Goal: Task Accomplishment & Management: Manage account settings

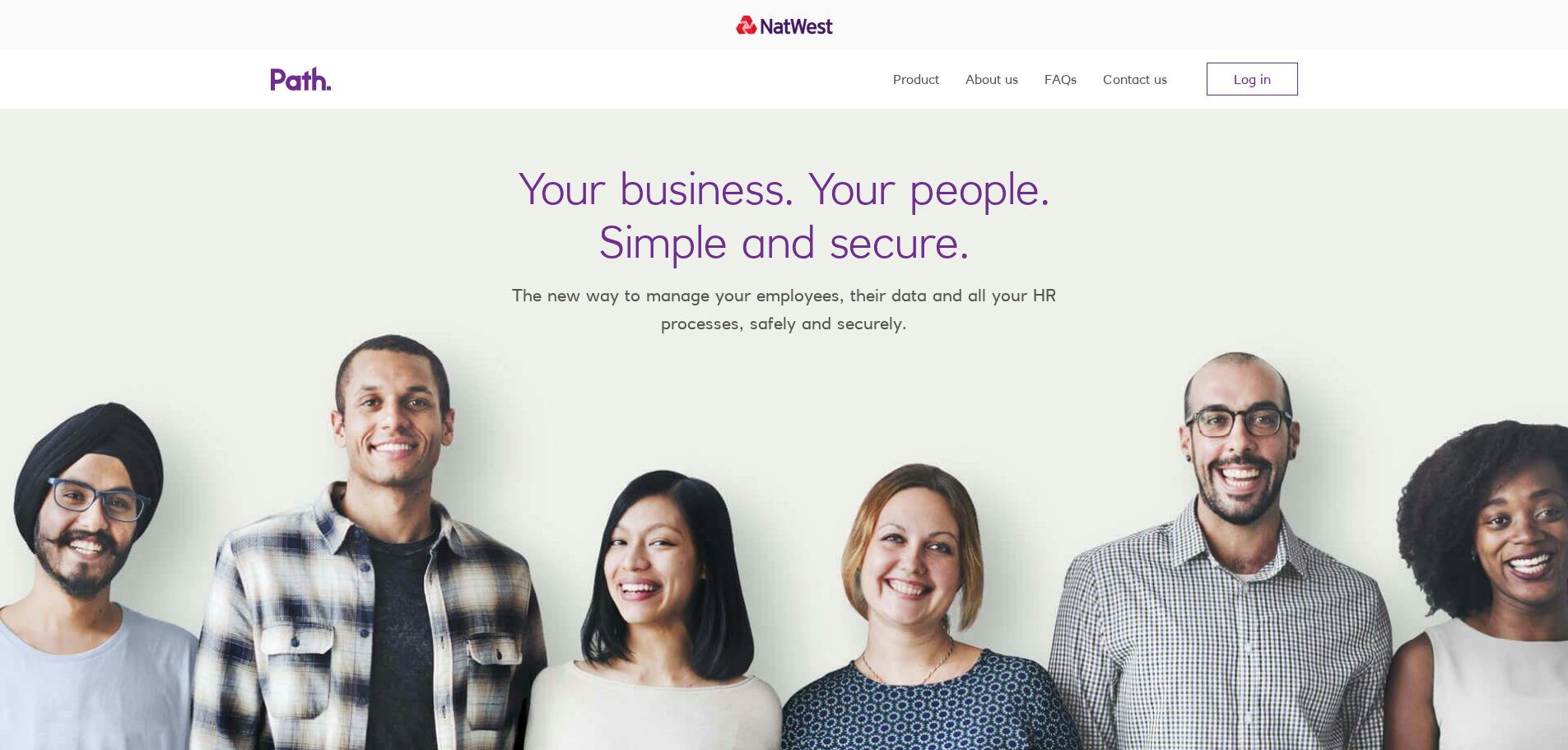
click at [1305, 58] on div "Product About us FAQs Contact us Log in" at bounding box center [784, 79] width 1054 height 59
click at [1242, 88] on link "Log in" at bounding box center [1252, 79] width 91 height 33
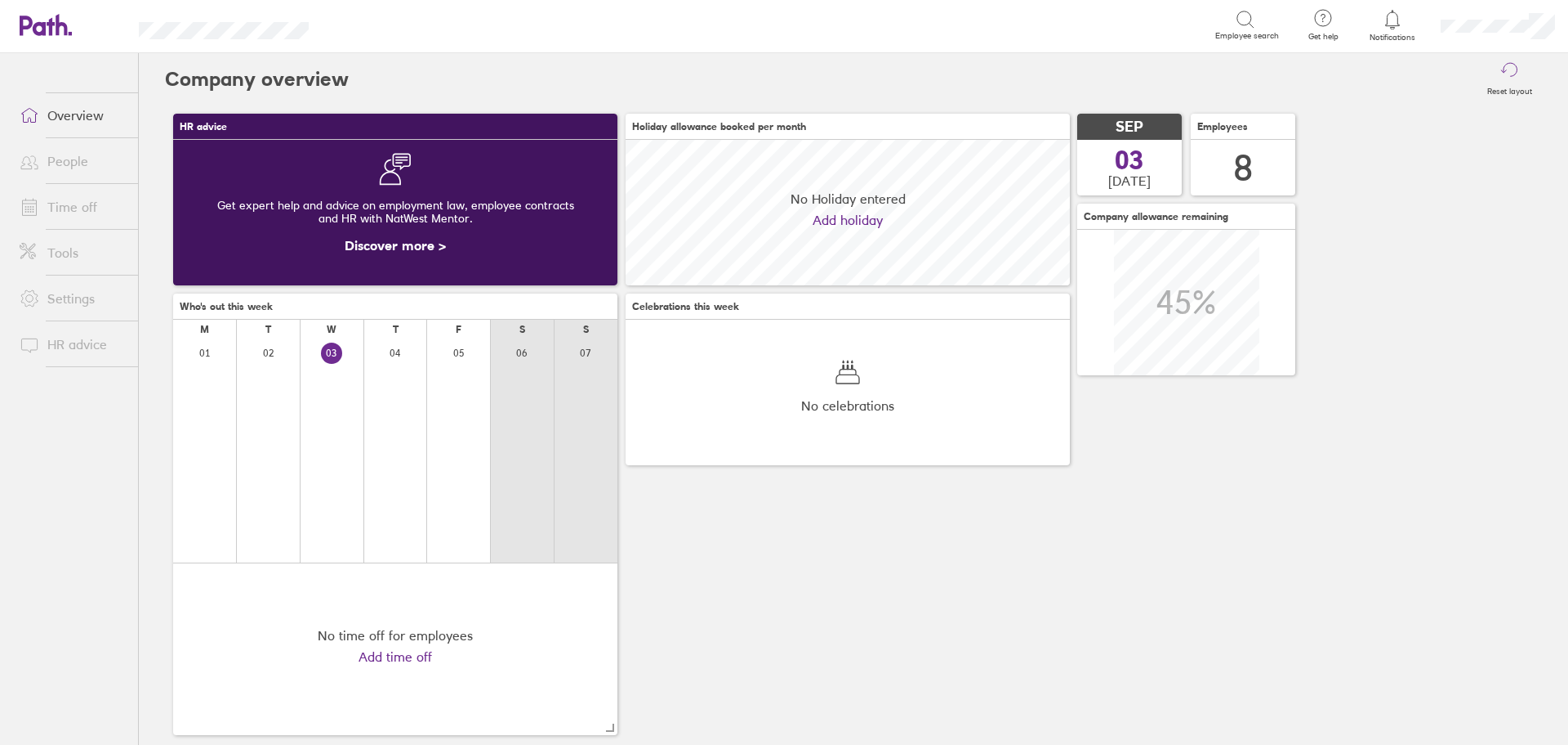
scroll to position [145, 444]
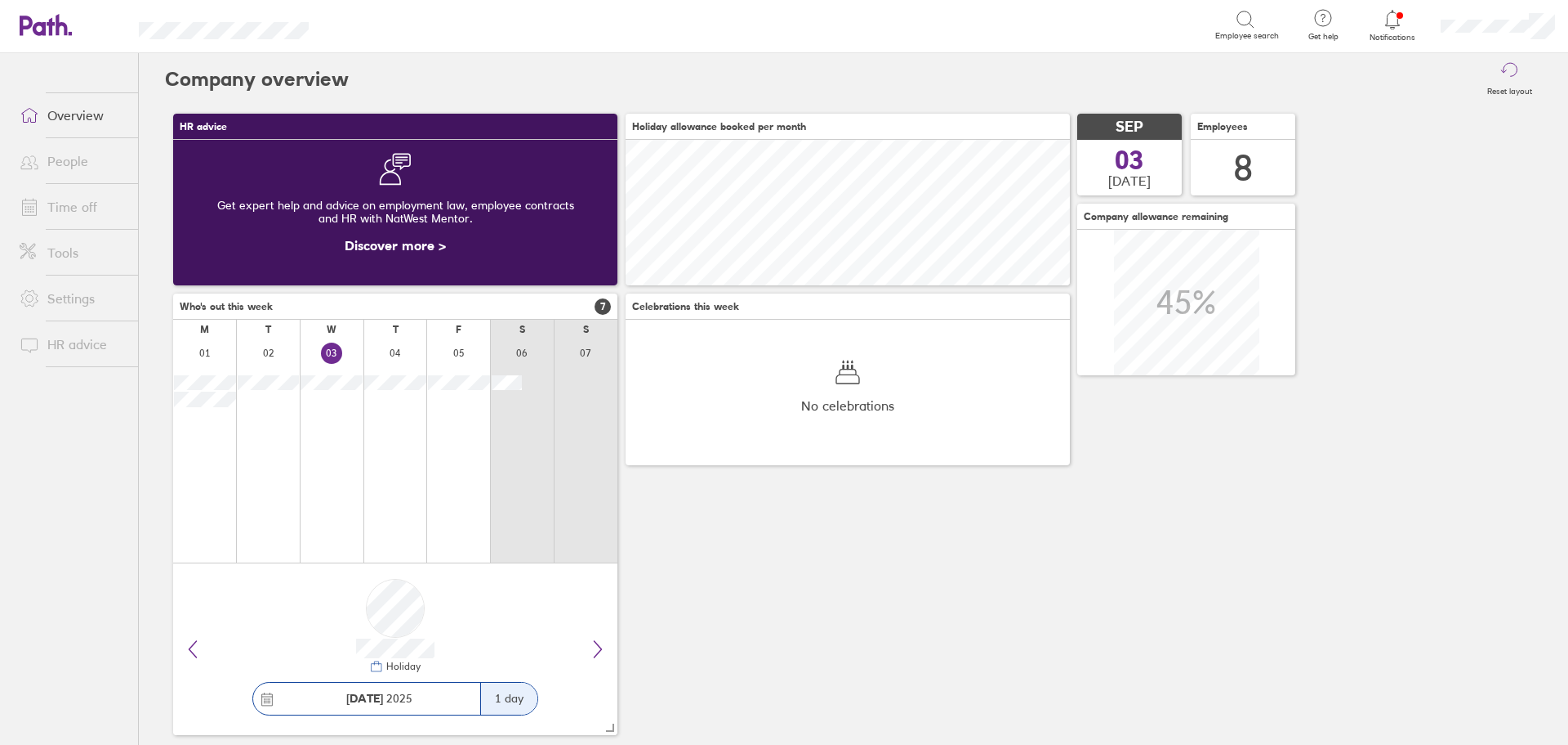
click at [75, 165] on link "People" at bounding box center [72, 160] width 131 height 33
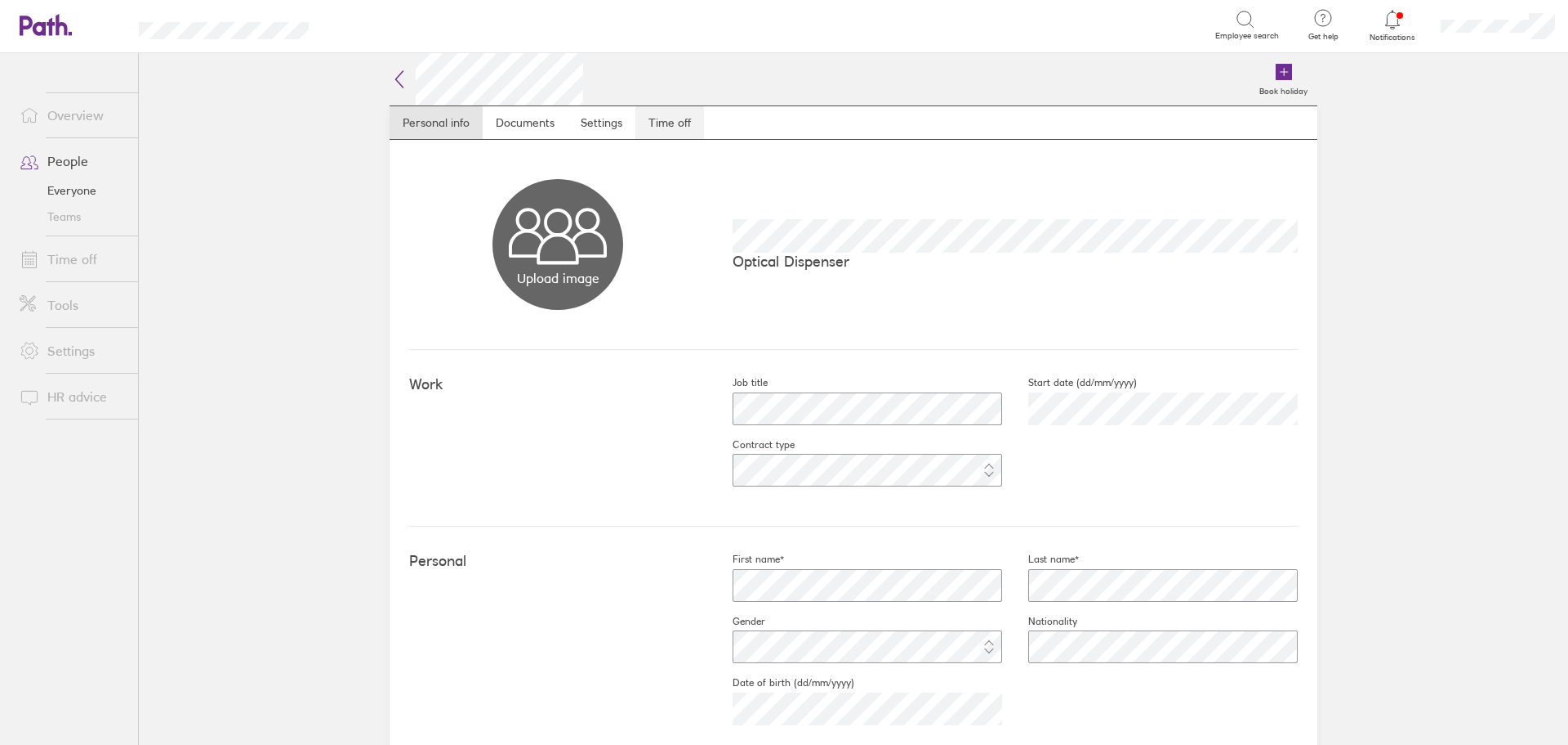
click at [656, 123] on link "Time off" at bounding box center [669, 122] width 69 height 33
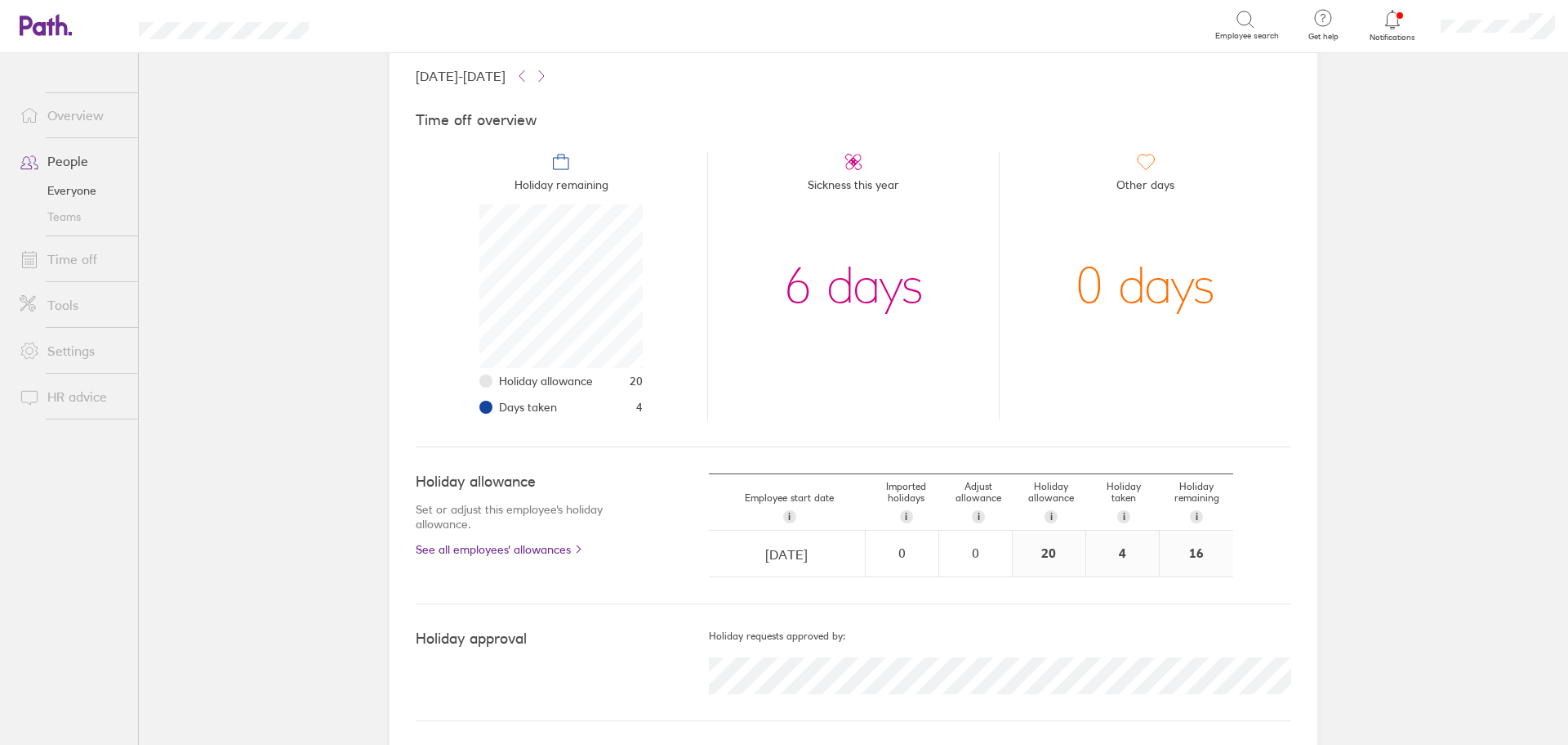
scroll to position [102, 0]
click at [176, 309] on main "Book holiday Personal info Documents Settings Time off 01 Jan 2025 - 31 Dec 202…" at bounding box center [854, 399] width 1430 height 692
